Goal: Information Seeking & Learning: Check status

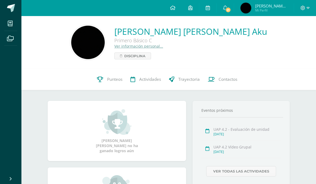
click at [119, 82] on span "Punteos" at bounding box center [114, 80] width 15 height 6
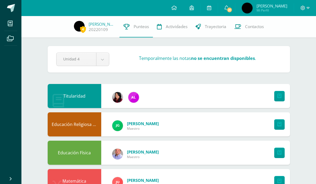
click at [232, 7] on span "21" at bounding box center [229, 10] width 6 height 6
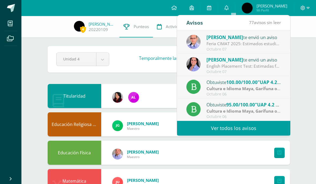
scroll to position [89, 0]
click at [247, 124] on link "Ver todos los avisos" at bounding box center [233, 128] width 113 height 15
click at [245, 133] on link "Ver todos los avisos" at bounding box center [233, 128] width 113 height 15
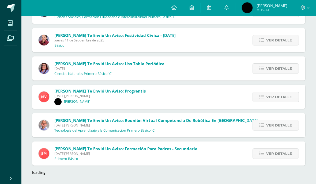
scroll to position [1047, 0]
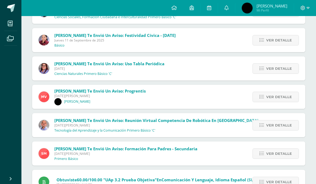
click at [175, 94] on div "Maricruz Véliz te envió un aviso: progrentis Lunes 18 de Agosto de 2025 Emma Or…" at bounding box center [168, 97] width 273 height 24
click at [270, 95] on span "Ver detalle" at bounding box center [279, 97] width 26 height 10
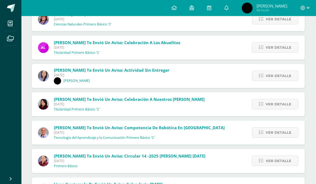
scroll to position [1928, 1]
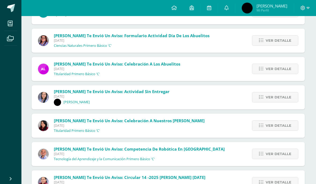
click at [283, 97] on span "Ver detalle" at bounding box center [278, 97] width 26 height 10
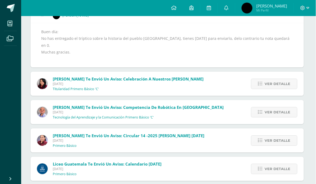
scroll to position [1928, 1]
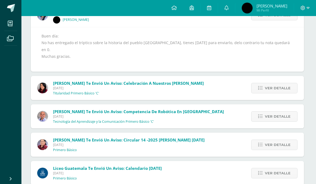
click at [264, 90] on div "Ver detalle" at bounding box center [273, 88] width 61 height 24
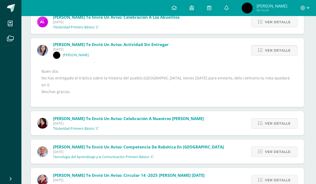
scroll to position [1888, 1]
click at [277, 54] on span "Ver detalle" at bounding box center [278, 50] width 26 height 10
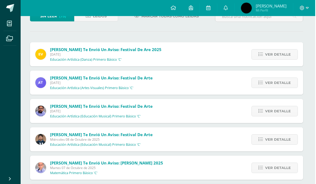
scroll to position [0, 1]
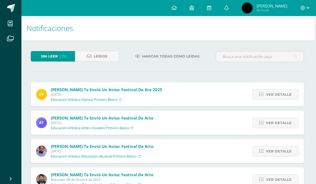
click at [110, 57] on link "Leídos" at bounding box center [97, 56] width 44 height 10
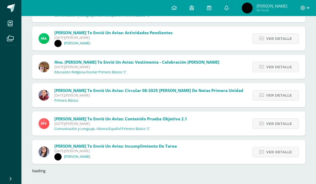
scroll to position [2206, 0]
